Goal: Transaction & Acquisition: Subscribe to service/newsletter

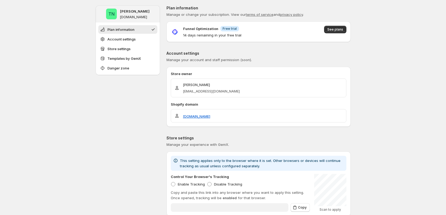
type input "**********"
click at [192, 35] on p "14 days remaining in your free trial" at bounding box center [212, 34] width 58 height 5
drag, startPoint x: 256, startPoint y: 37, endPoint x: 189, endPoint y: 28, distance: 67.6
click at [190, 24] on div "Funnel Optimization Info Free trial 14 days remaining in your free trial See pl…" at bounding box center [258, 31] width 184 height 21
click at [216, 37] on p "14 days remaining in your free trial" at bounding box center [212, 34] width 58 height 5
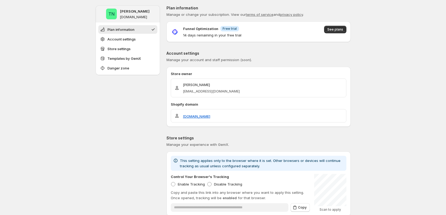
click at [325, 28] on div "Funnel Optimization Info Free trial 14 days remaining in your free trial See pl…" at bounding box center [259, 32] width 176 height 12
click at [333, 30] on span "See plans" at bounding box center [335, 29] width 16 height 4
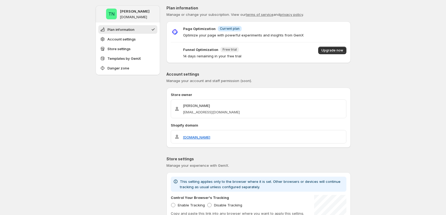
click at [188, 57] on p "14 days remaining in your free trial" at bounding box center [212, 55] width 58 height 5
drag, startPoint x: 202, startPoint y: 58, endPoint x: 260, endPoint y: 60, distance: 58.3
click at [242, 59] on div "Page Optimization Info Current plan Optimize your page with powerful experiment…" at bounding box center [258, 42] width 184 height 42
click at [264, 60] on div "Page Optimization Info Current plan Optimize your page with powerful experiment…" at bounding box center [258, 42] width 184 height 42
drag, startPoint x: 214, startPoint y: 52, endPoint x: 210, endPoint y: 52, distance: 4.9
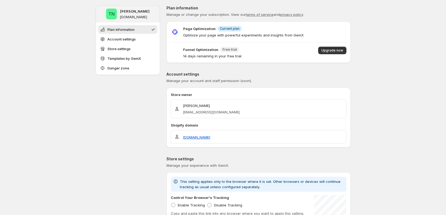
click at [214, 52] on p "Funnel Optimization" at bounding box center [200, 49] width 35 height 5
drag, startPoint x: 179, startPoint y: 49, endPoint x: 232, endPoint y: 49, distance: 52.9
click at [228, 48] on div "Funnel Optimization New Free trial 14 days remaining in your free trial" at bounding box center [206, 53] width 71 height 12
click at [256, 56] on div "Funnel Optimization New Free trial 14 days remaining in your free trial Upgrade…" at bounding box center [259, 53] width 176 height 12
drag, startPoint x: 247, startPoint y: 57, endPoint x: 166, endPoint y: 49, distance: 81.0
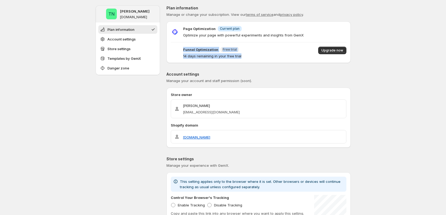
click at [216, 52] on p "Funnel Optimization" at bounding box center [200, 49] width 35 height 5
click at [237, 35] on p "Optimize your page with powerful experiments and insights from GemX" at bounding box center [243, 34] width 121 height 5
drag, startPoint x: 184, startPoint y: 56, endPoint x: 228, endPoint y: 56, distance: 44.0
click at [224, 56] on div "Funnel Optimization New Free trial 14 days remaining in your free trial" at bounding box center [206, 53] width 71 height 12
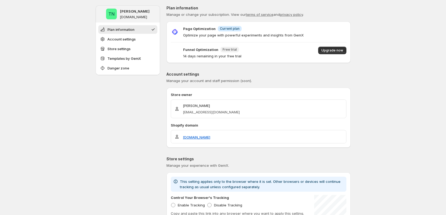
drag, startPoint x: 228, startPoint y: 56, endPoint x: 236, endPoint y: 56, distance: 7.8
click at [229, 56] on p "14 days remaining in your free trial" at bounding box center [212, 55] width 58 height 5
click at [239, 56] on p "14 days remaining in your free trial" at bounding box center [212, 55] width 58 height 5
click at [339, 52] on span "Upgrade now" at bounding box center [332, 50] width 22 height 4
click at [343, 51] on span "Upgrade now" at bounding box center [332, 50] width 22 height 4
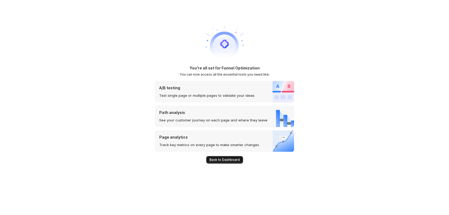
click at [231, 162] on button "Back to Dashboard" at bounding box center [224, 160] width 37 height 8
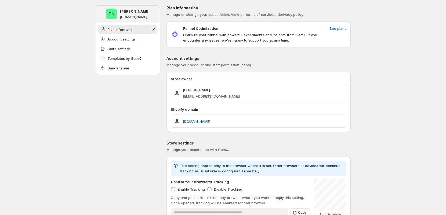
click at [303, 49] on div "**********" at bounding box center [258, 203] width 184 height 396
click at [259, 48] on div "**********" at bounding box center [258, 203] width 184 height 396
click at [334, 29] on span "See plans" at bounding box center [338, 28] width 17 height 5
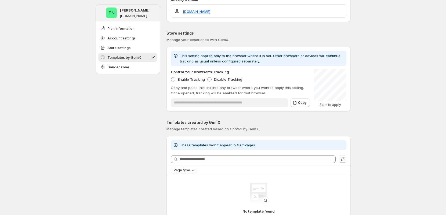
scroll to position [259, 0]
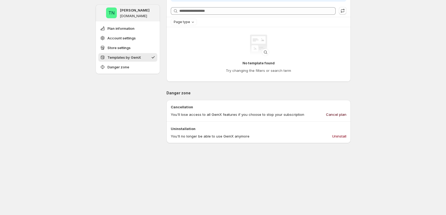
click at [343, 116] on span "Cancel plan" at bounding box center [336, 114] width 20 height 5
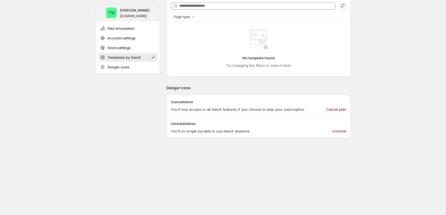
click at [115, 126] on div "TN Tung Ngo tungngo-3.myshopify.com Plan information Account settings Store set…" at bounding box center [128, 9] width 64 height 525
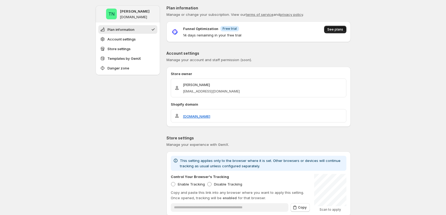
click at [334, 30] on span "See plans" at bounding box center [335, 29] width 16 height 4
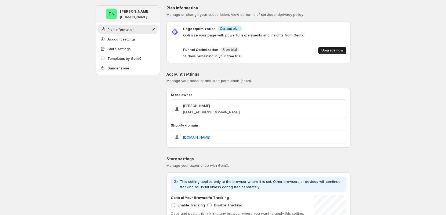
click at [343, 52] on span "Upgrade now" at bounding box center [332, 50] width 22 height 4
